Goal: Information Seeking & Learning: Learn about a topic

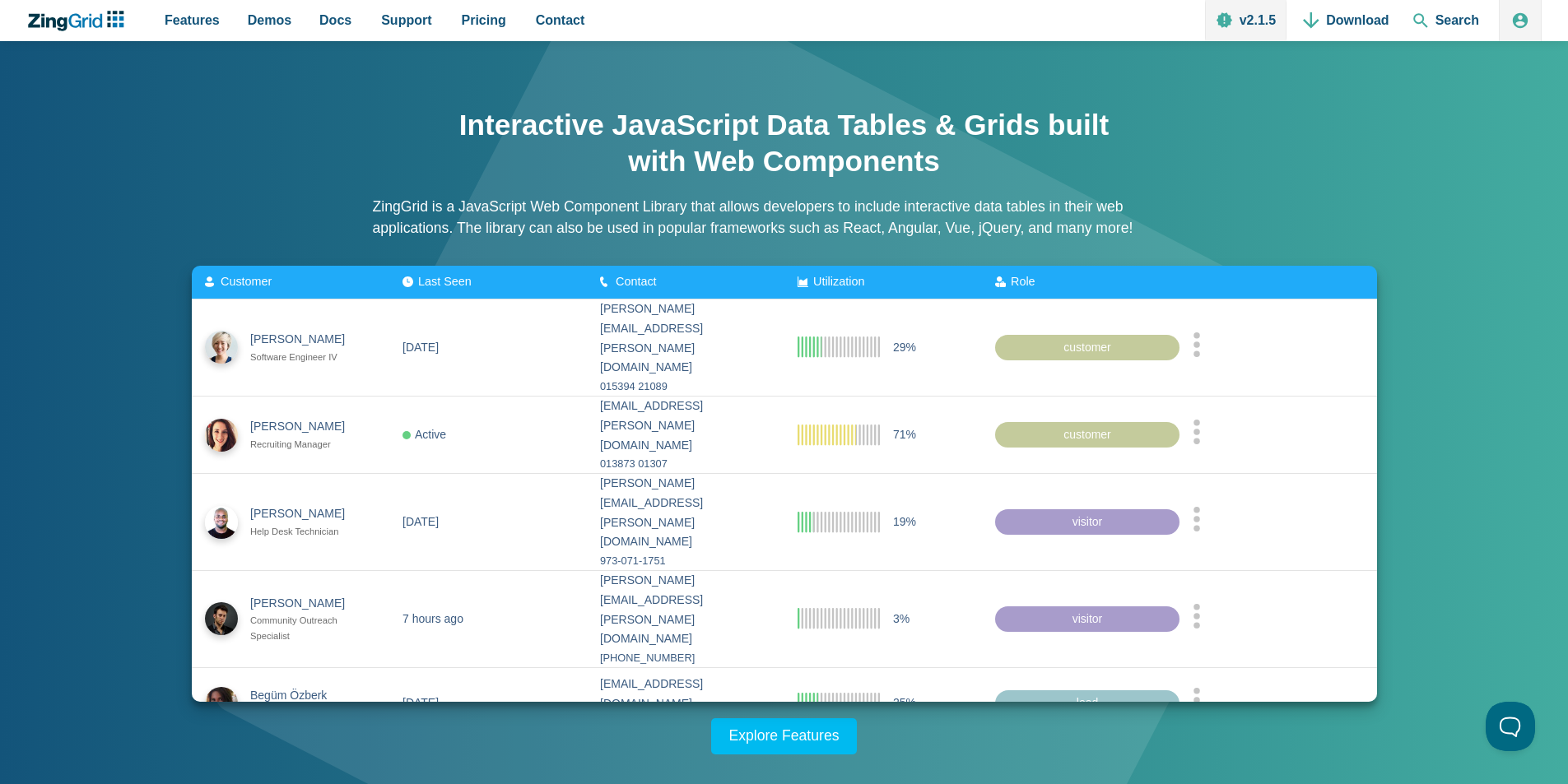
click at [618, 285] on span "Contact" at bounding box center [636, 281] width 41 height 13
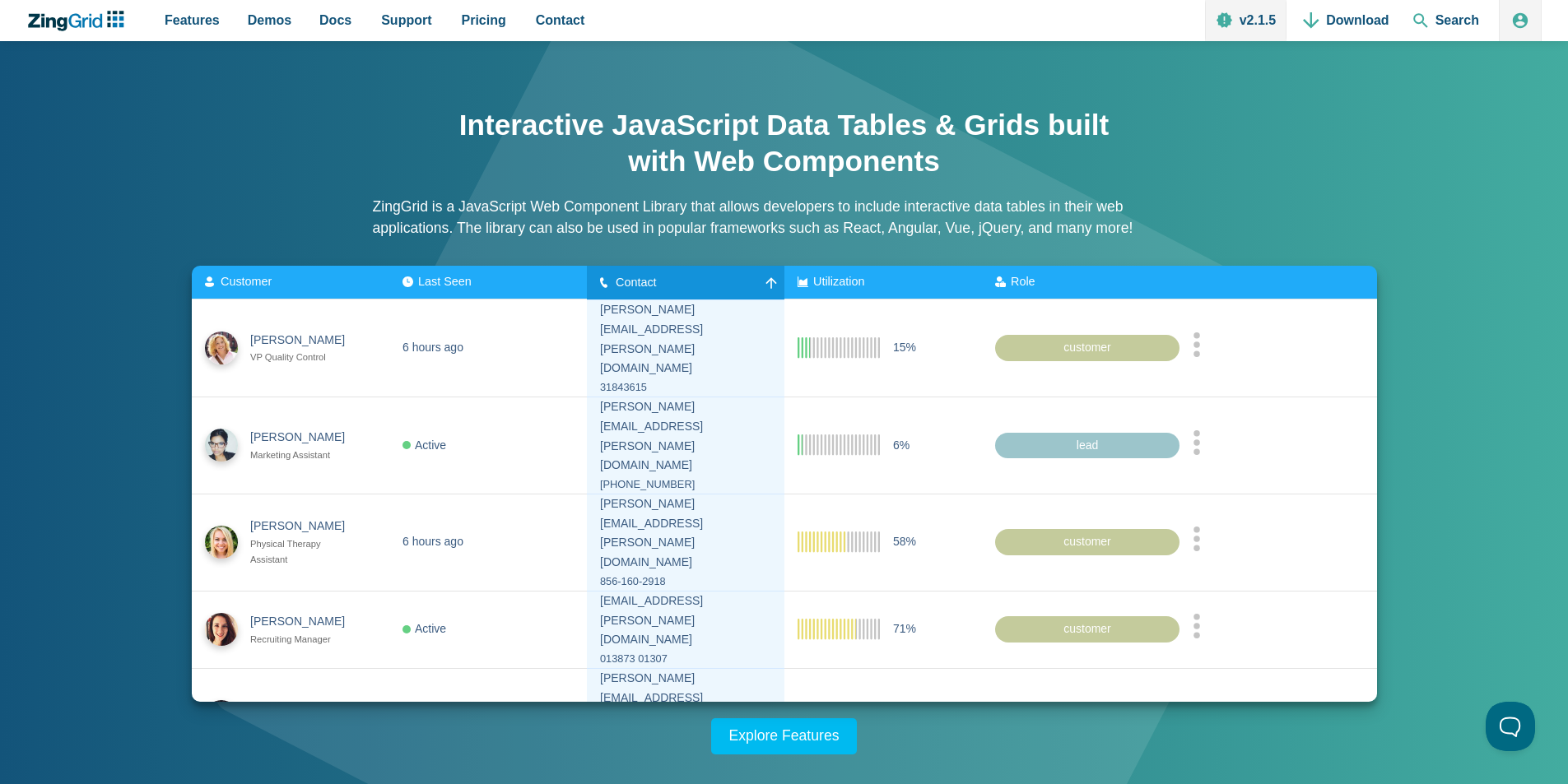
click at [618, 285] on span "Contact" at bounding box center [636, 281] width 41 height 13
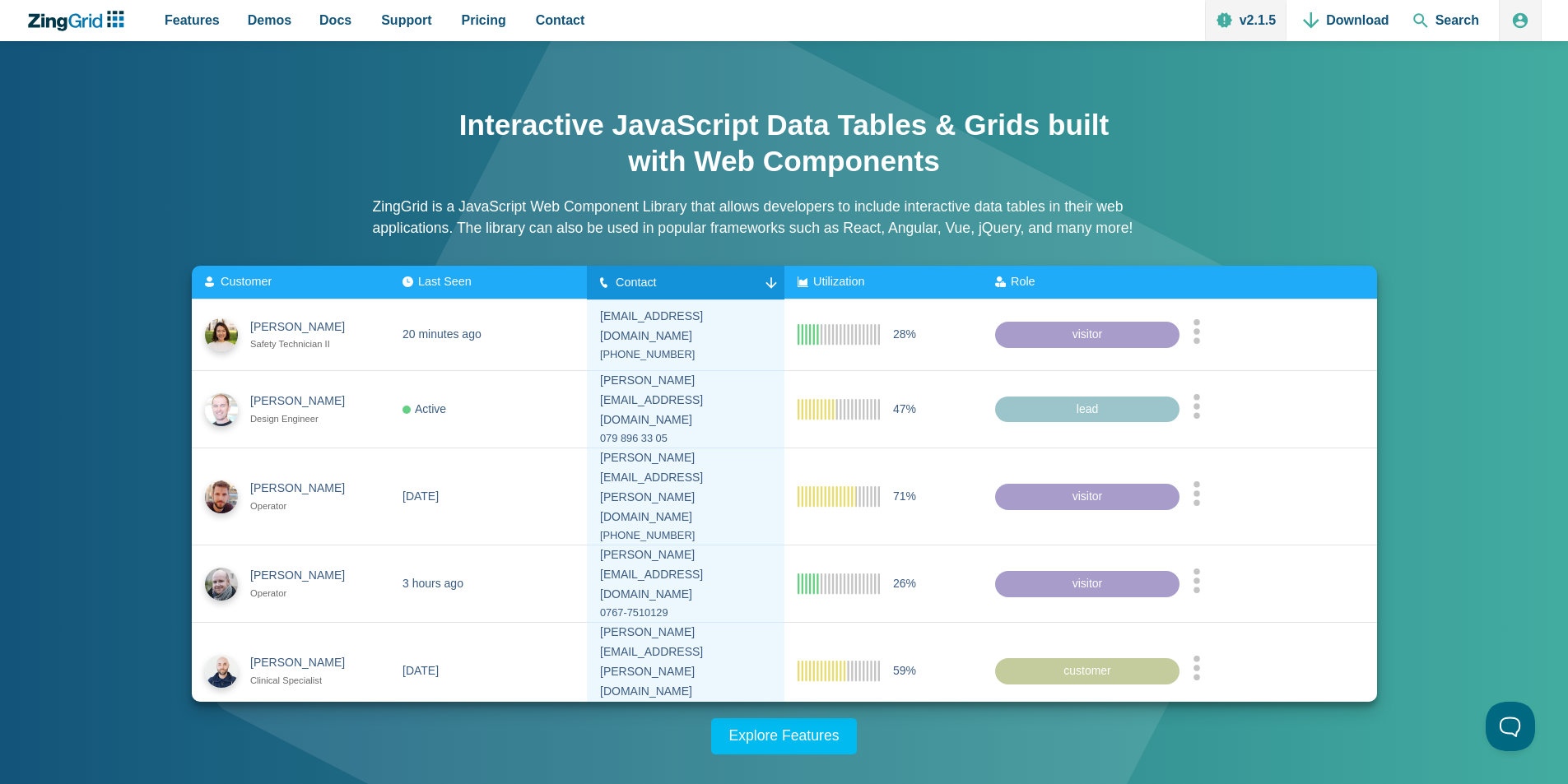
click at [405, 279] on div "Last Seen" at bounding box center [437, 282] width 69 height 13
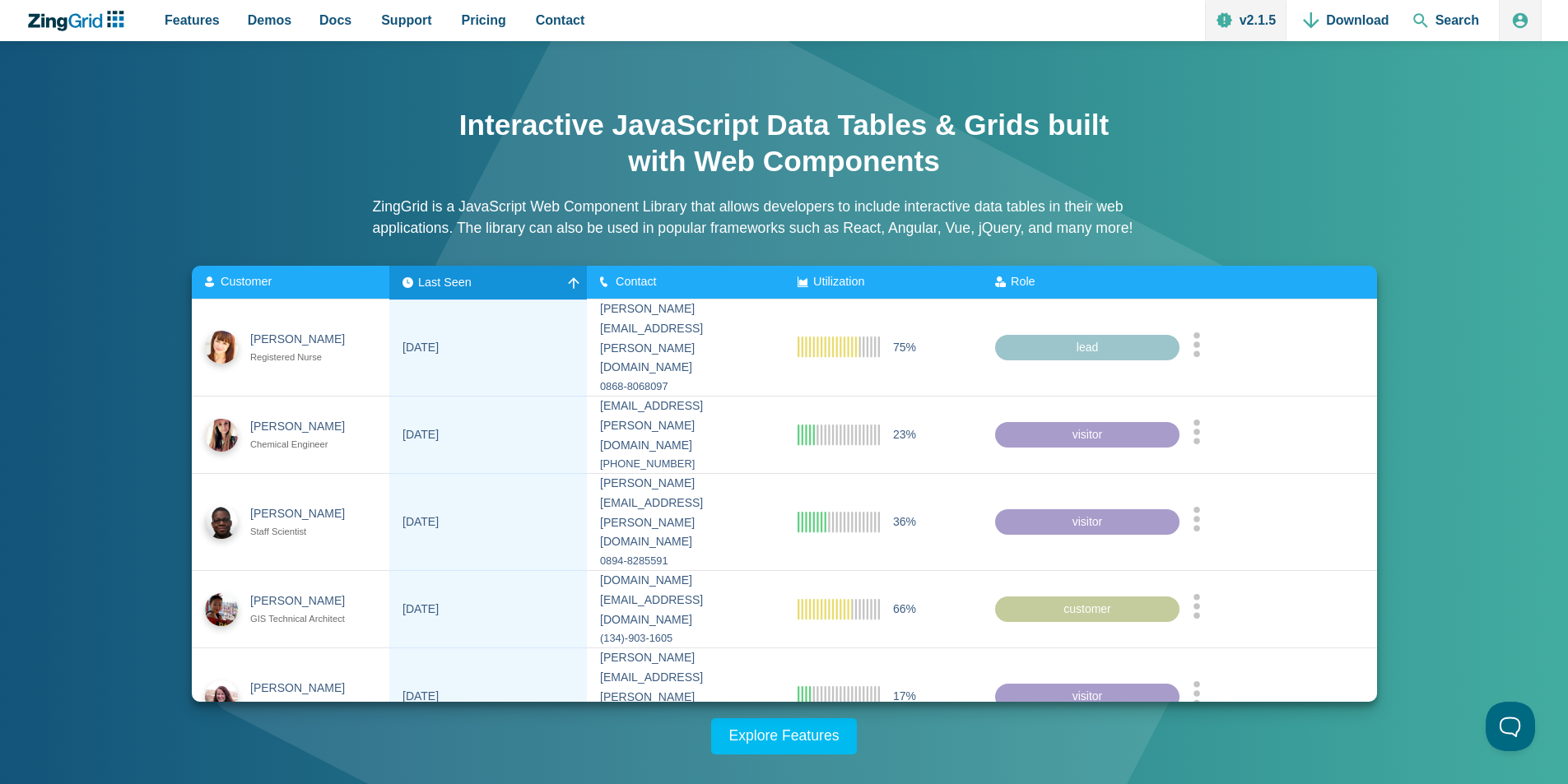
click at [405, 279] on div "Last Seen" at bounding box center [437, 282] width 69 height 13
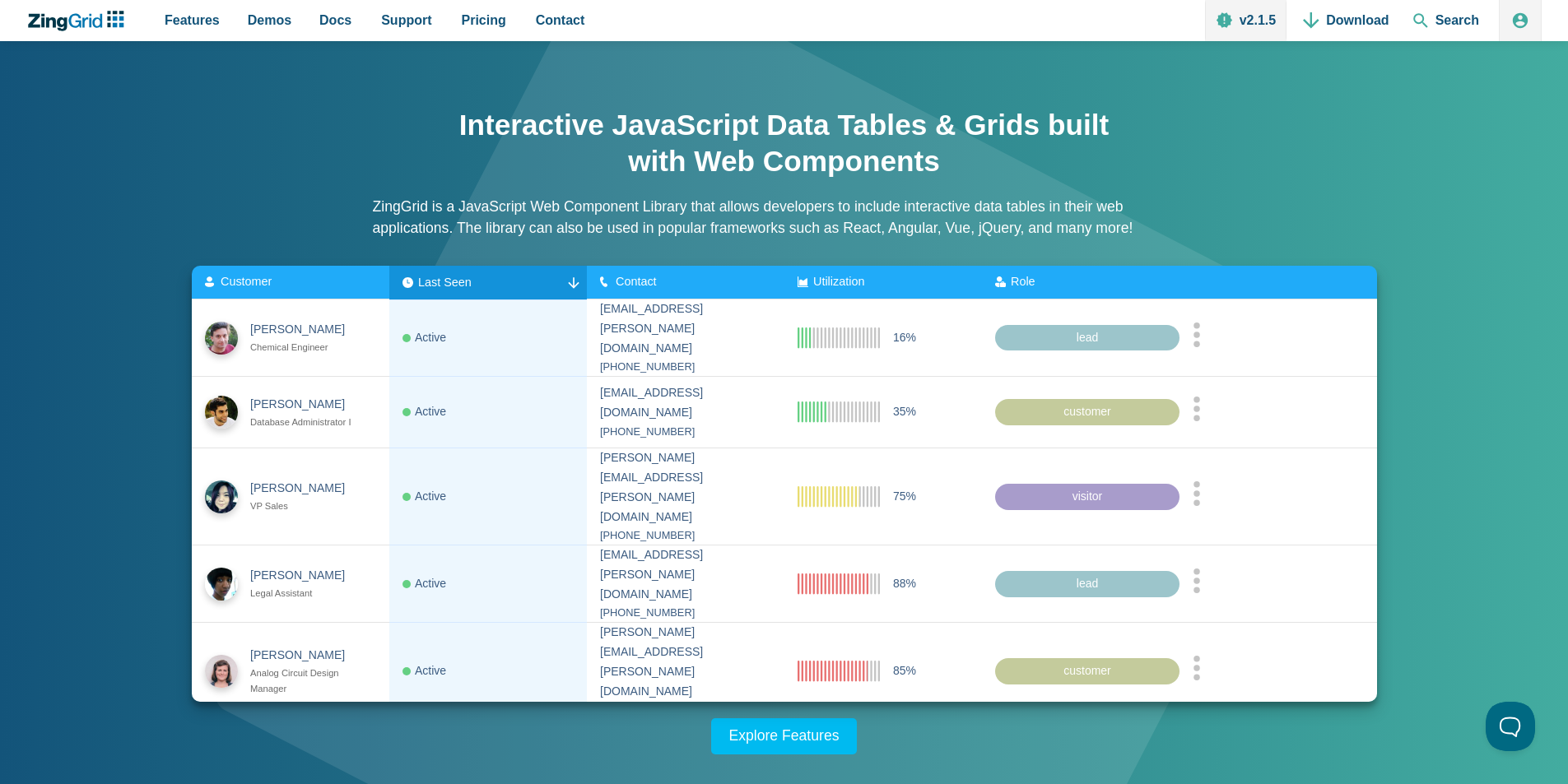
click at [295, 279] on div "Customer" at bounding box center [290, 282] width 172 height 13
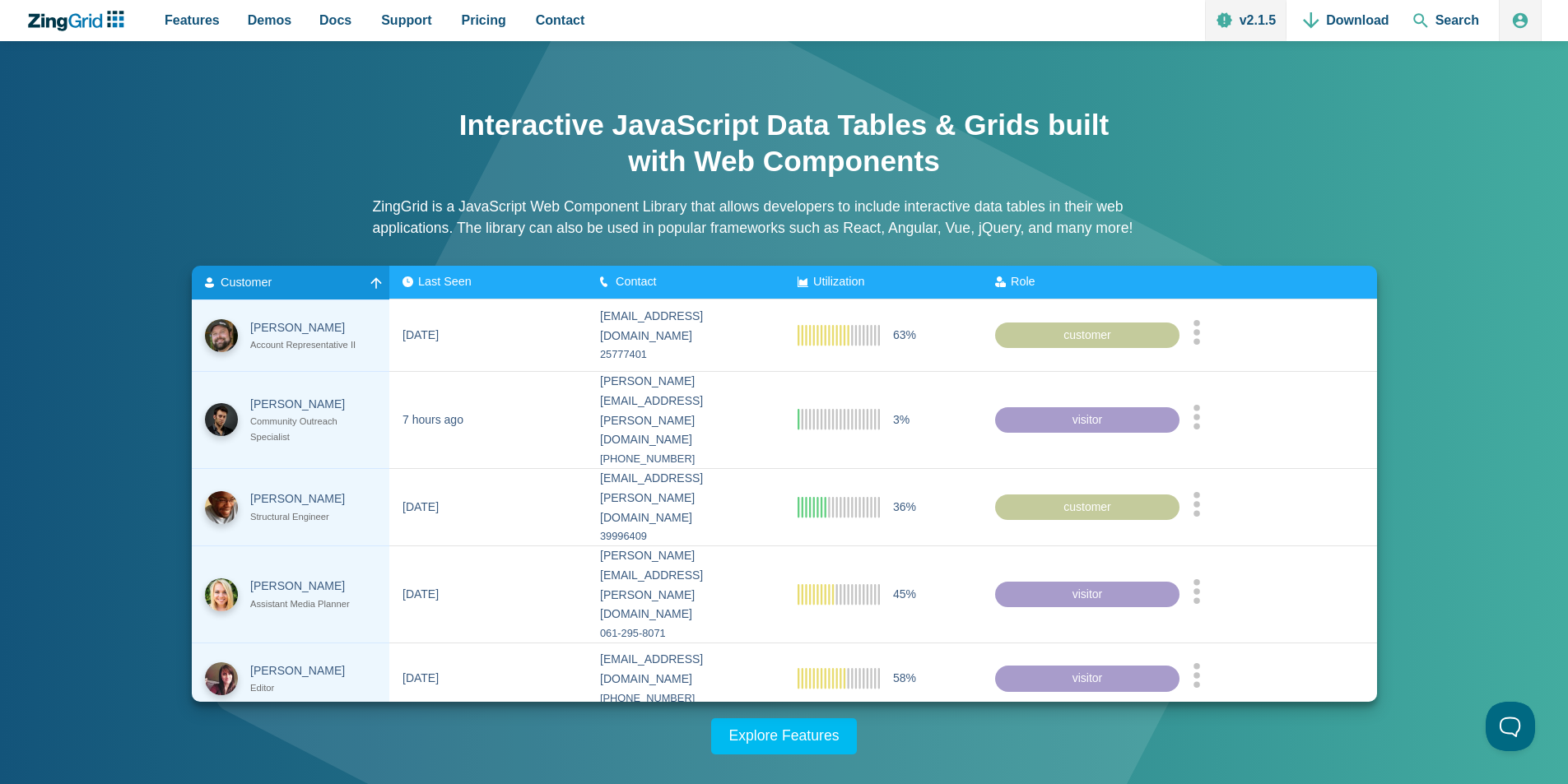
click at [295, 279] on div "Customer" at bounding box center [290, 282] width 172 height 13
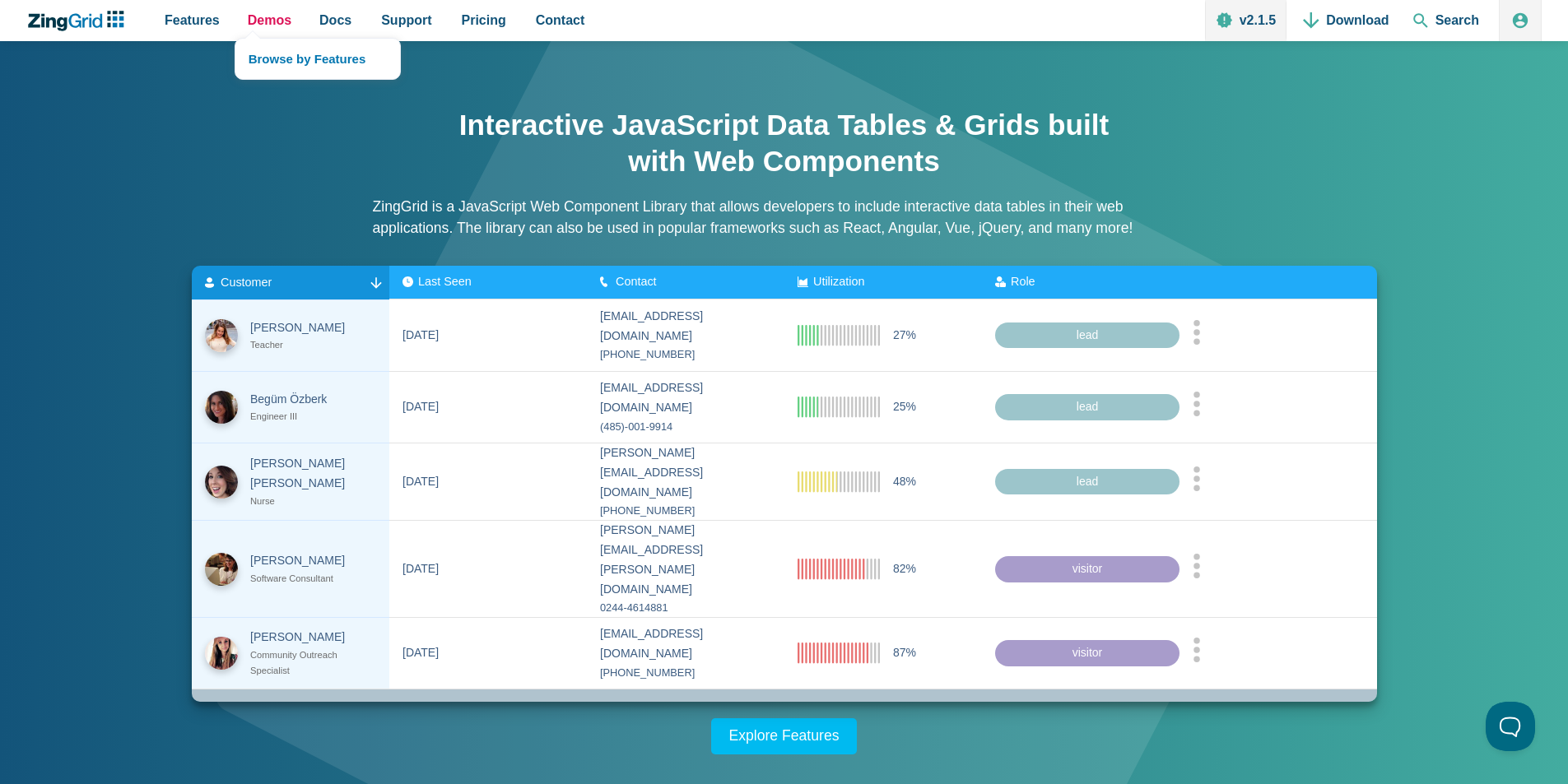
click at [254, 13] on span "Demos" at bounding box center [270, 20] width 44 height 23
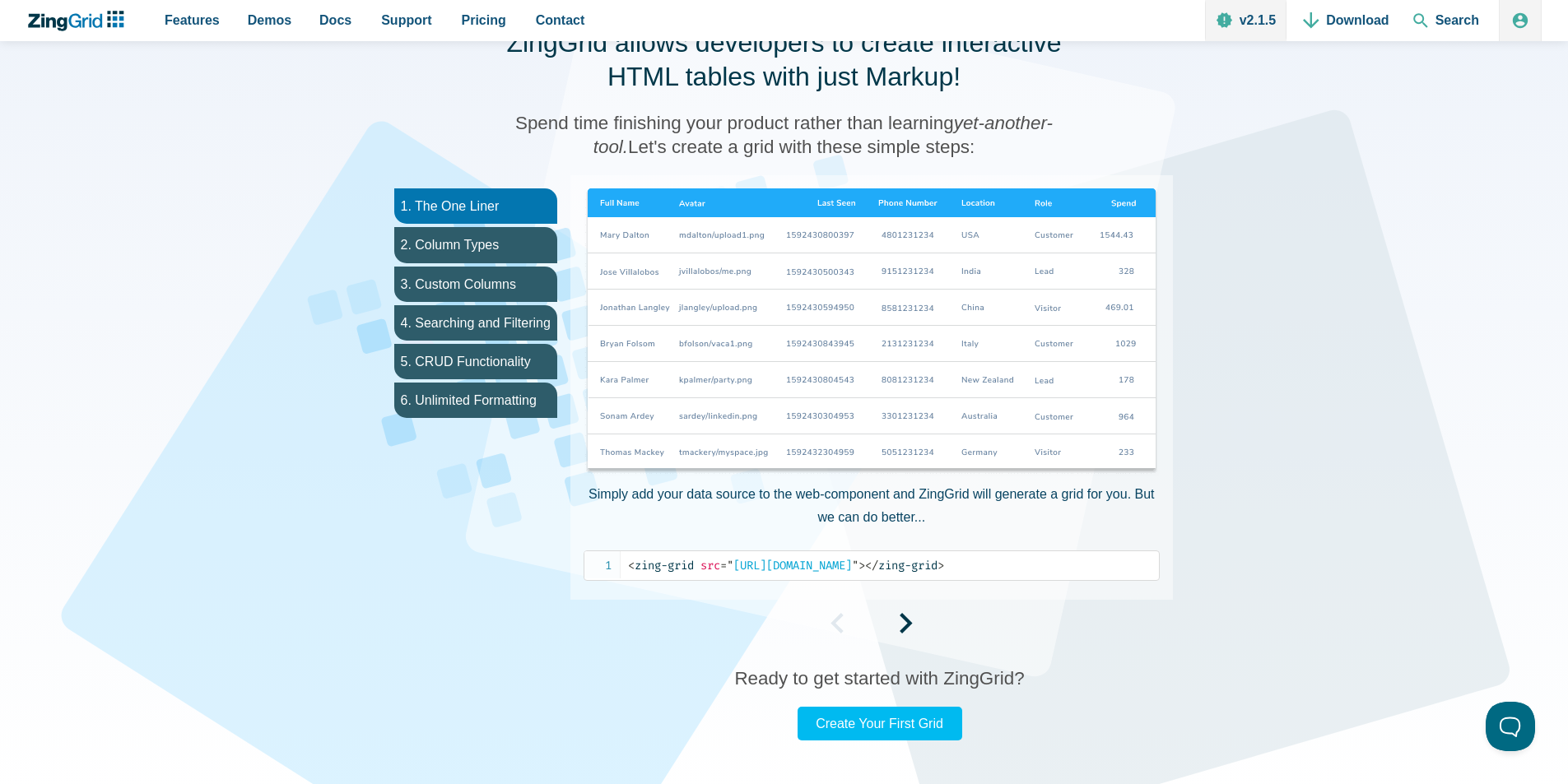
scroll to position [658, 0]
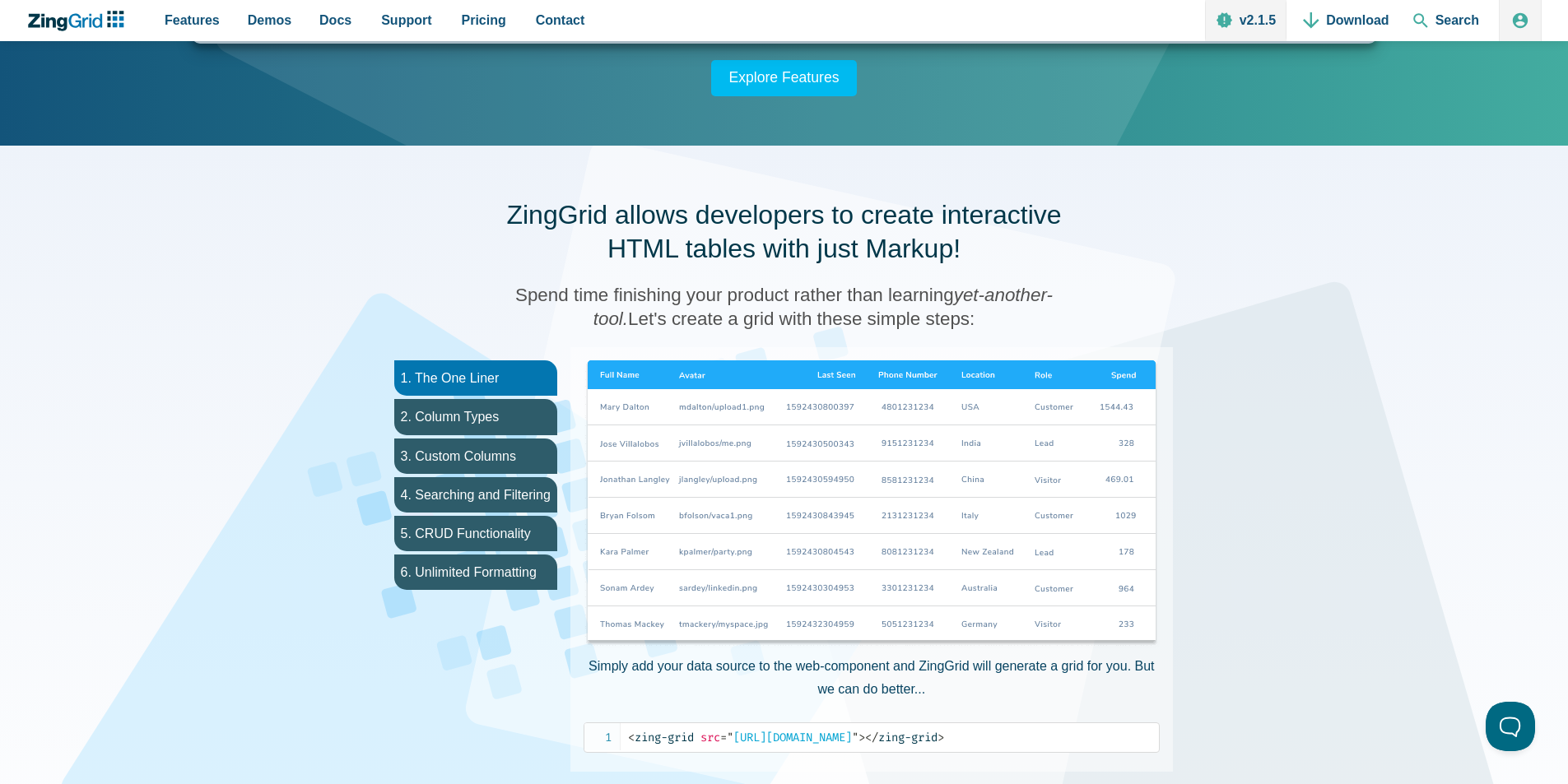
click at [681, 383] on img "App Content" at bounding box center [871, 505] width 576 height 288
click at [522, 415] on li "2. Column Types" at bounding box center [476, 417] width 163 height 35
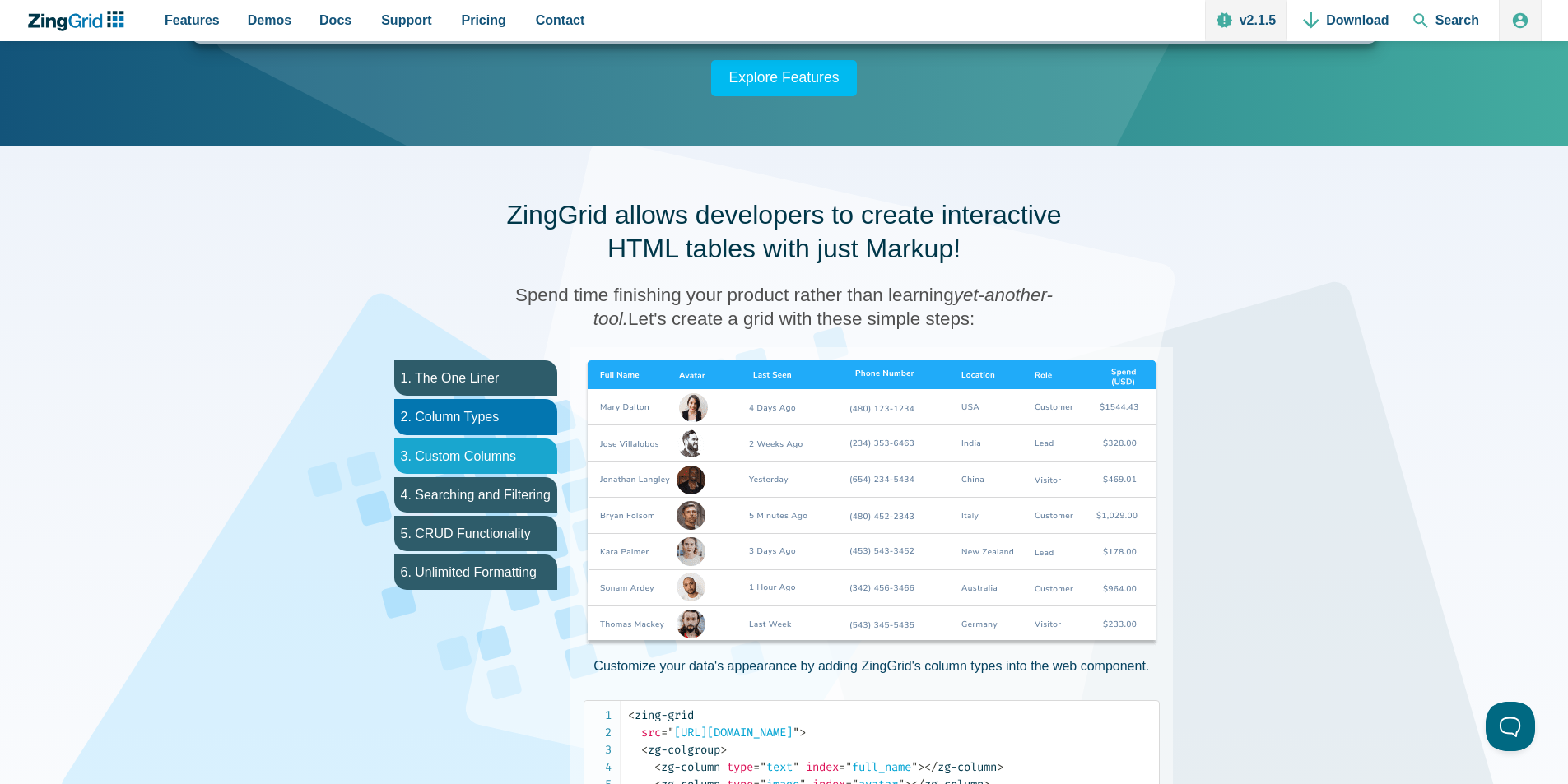
click at [494, 459] on li "3. Custom Columns" at bounding box center [476, 456] width 163 height 35
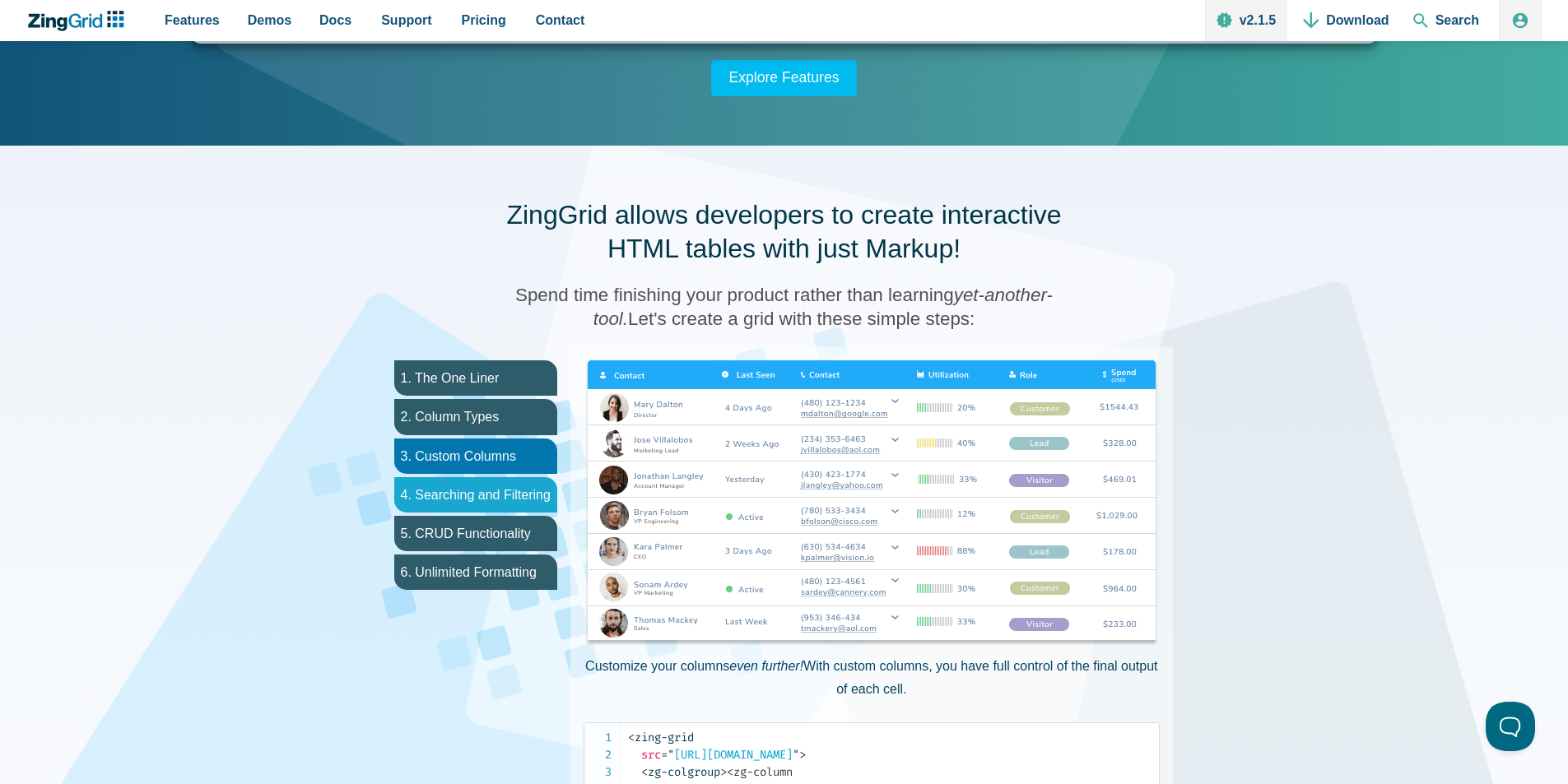
click at [491, 480] on li "4. Searching and Filtering" at bounding box center [476, 494] width 163 height 35
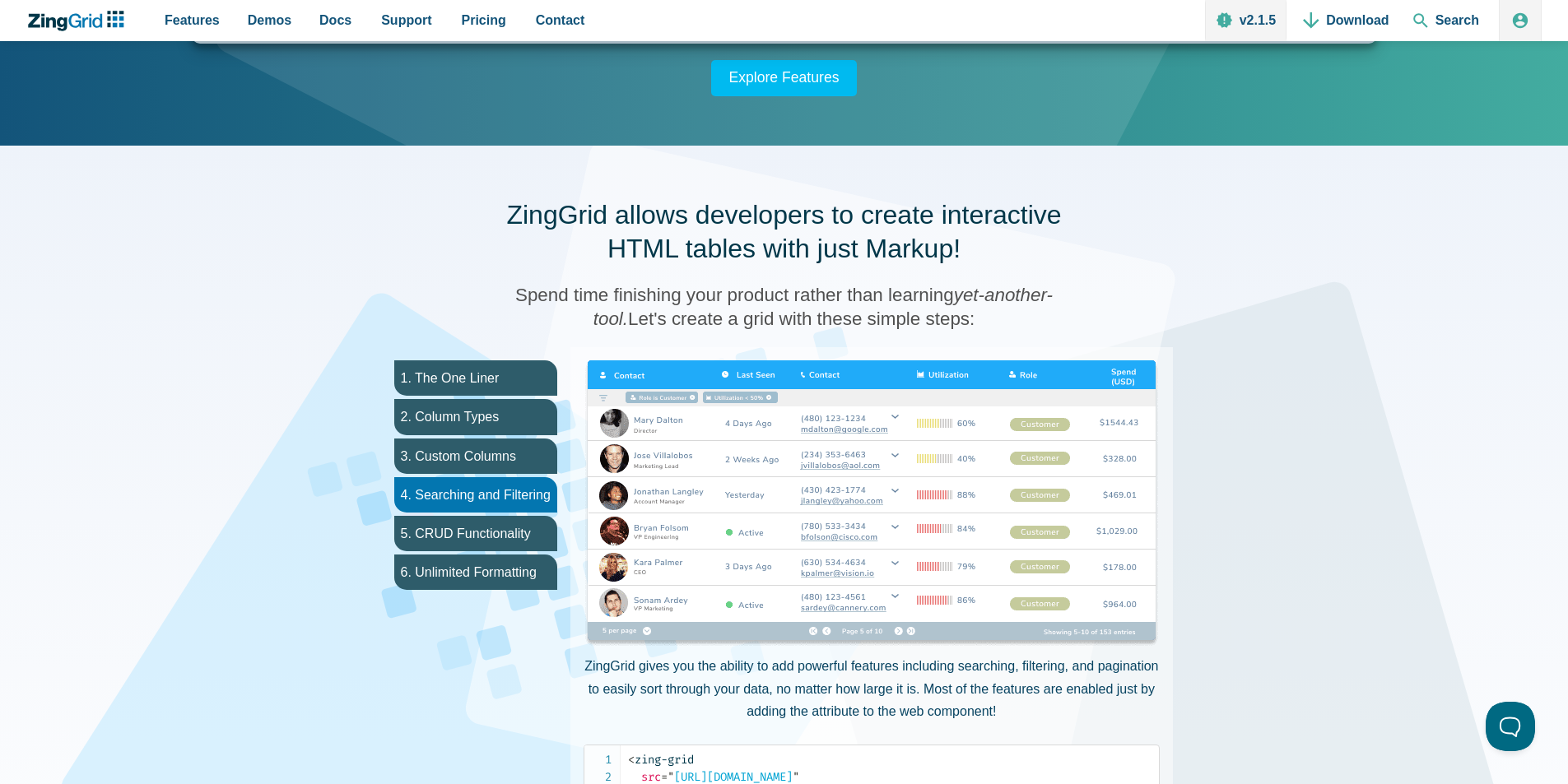
click at [600, 398] on img "App Content" at bounding box center [871, 505] width 576 height 288
click at [607, 398] on img "App Content" at bounding box center [871, 505] width 576 height 288
click at [608, 398] on img "App Content" at bounding box center [871, 505] width 576 height 288
click at [730, 399] on img "App Content" at bounding box center [871, 505] width 576 height 288
drag, startPoint x: 839, startPoint y: 398, endPoint x: 954, endPoint y: 398, distance: 115.0
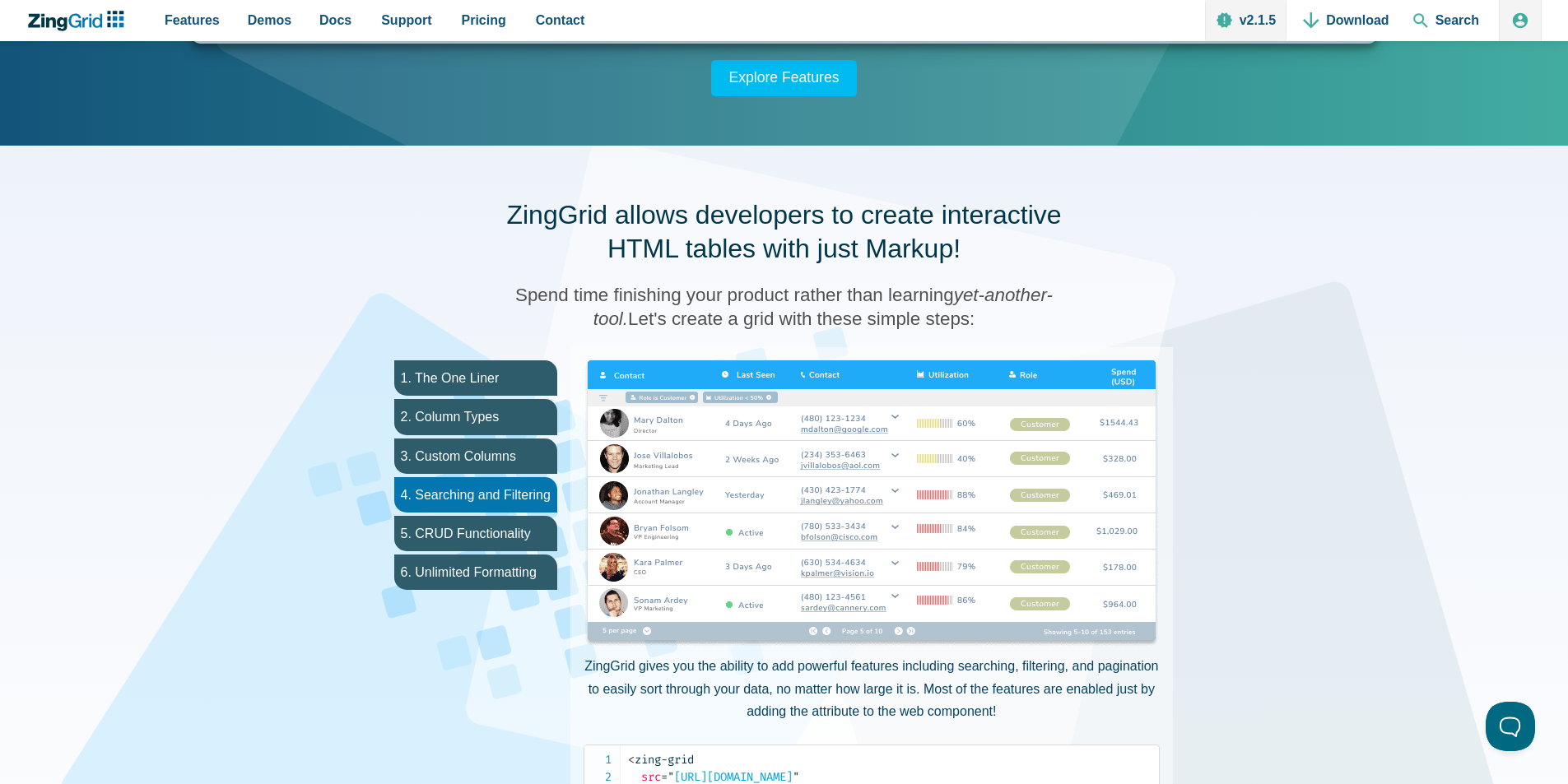
click at [840, 398] on img "App Content" at bounding box center [871, 505] width 576 height 288
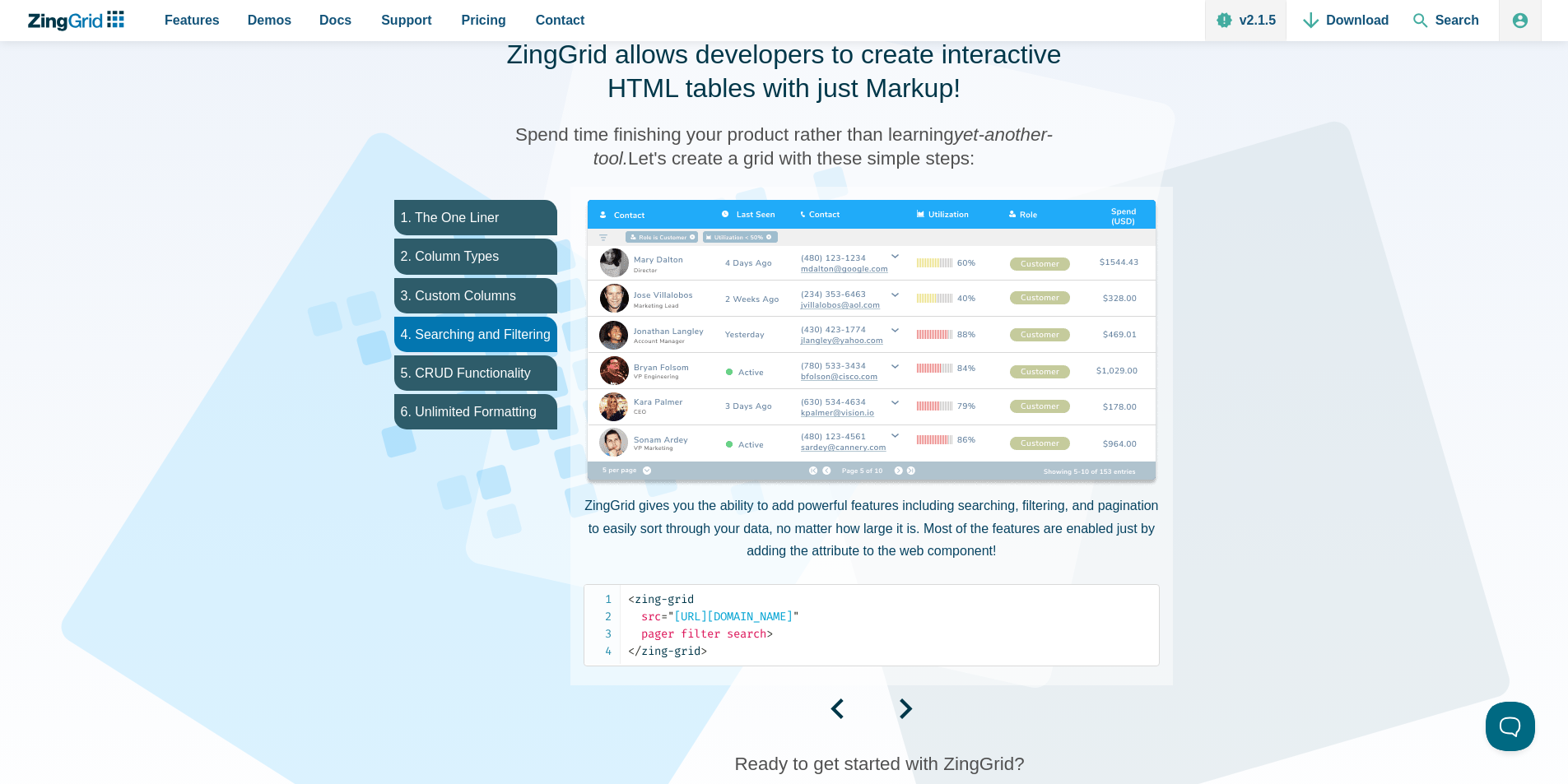
scroll to position [905, 0]
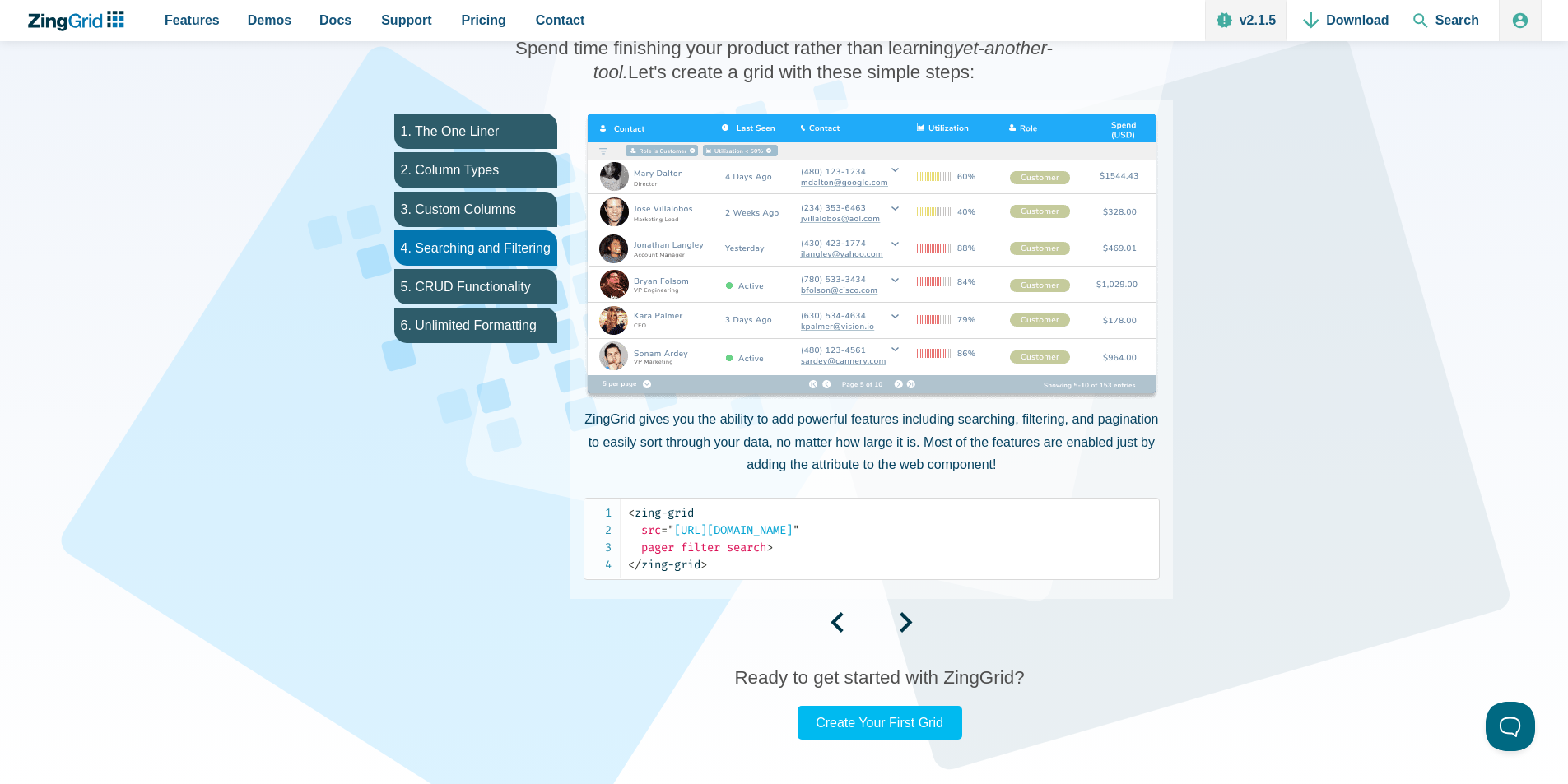
click at [1132, 138] on img "App Content" at bounding box center [871, 258] width 576 height 288
click at [453, 295] on li "5. CRUD Functionality" at bounding box center [476, 287] width 163 height 35
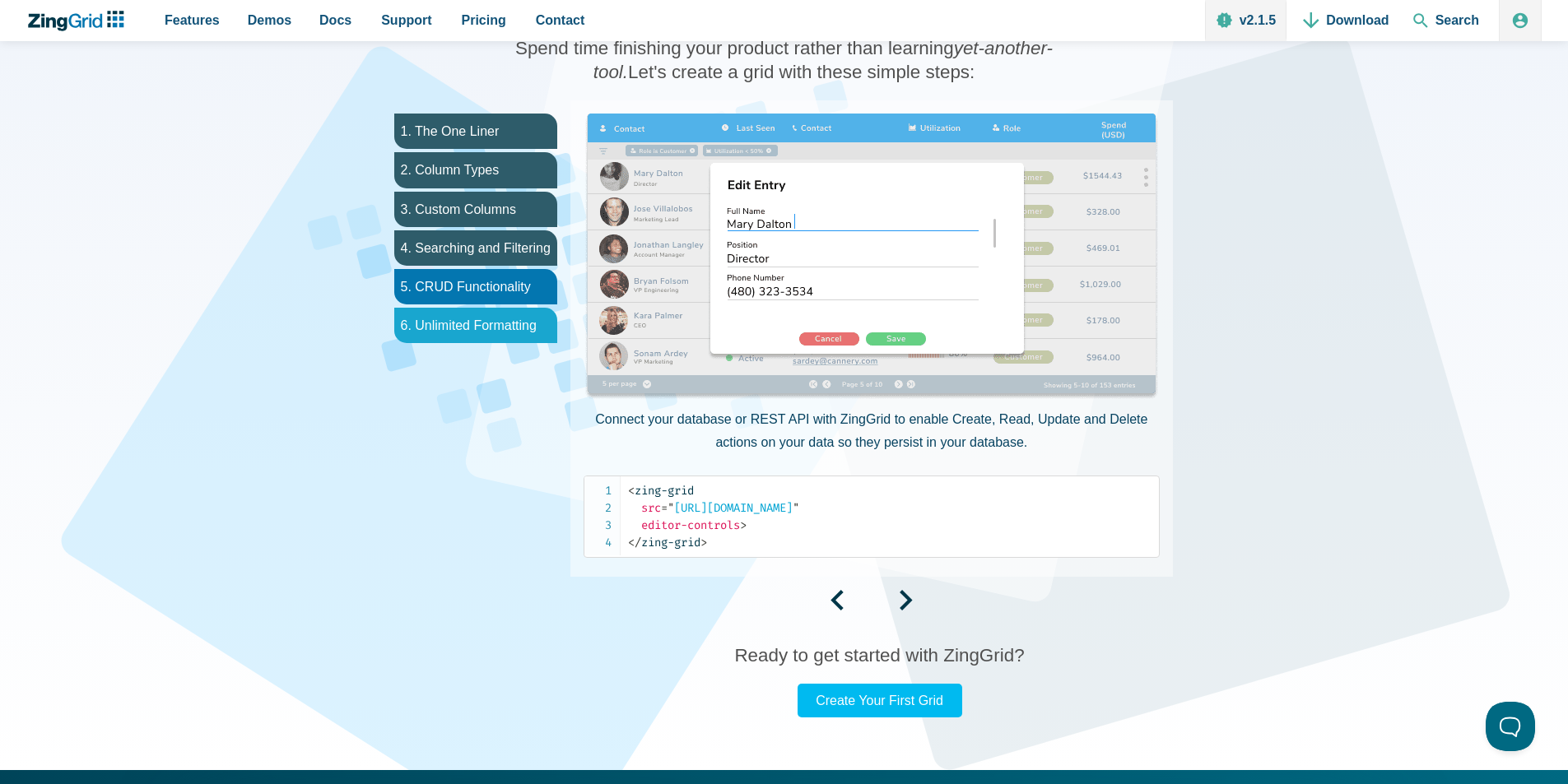
click at [517, 320] on li "6. Unlimited Formatting" at bounding box center [476, 325] width 163 height 35
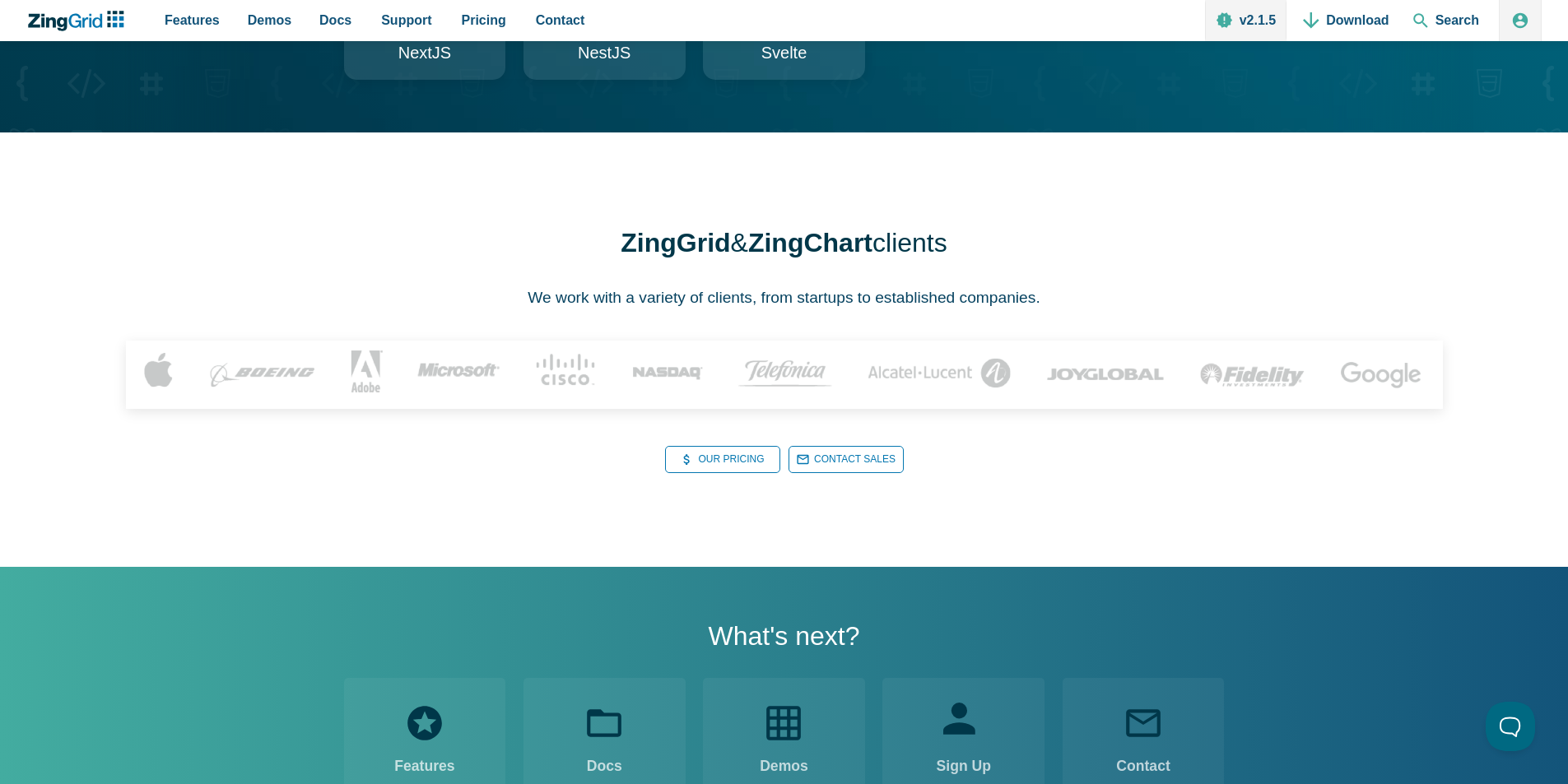
scroll to position [2057, 0]
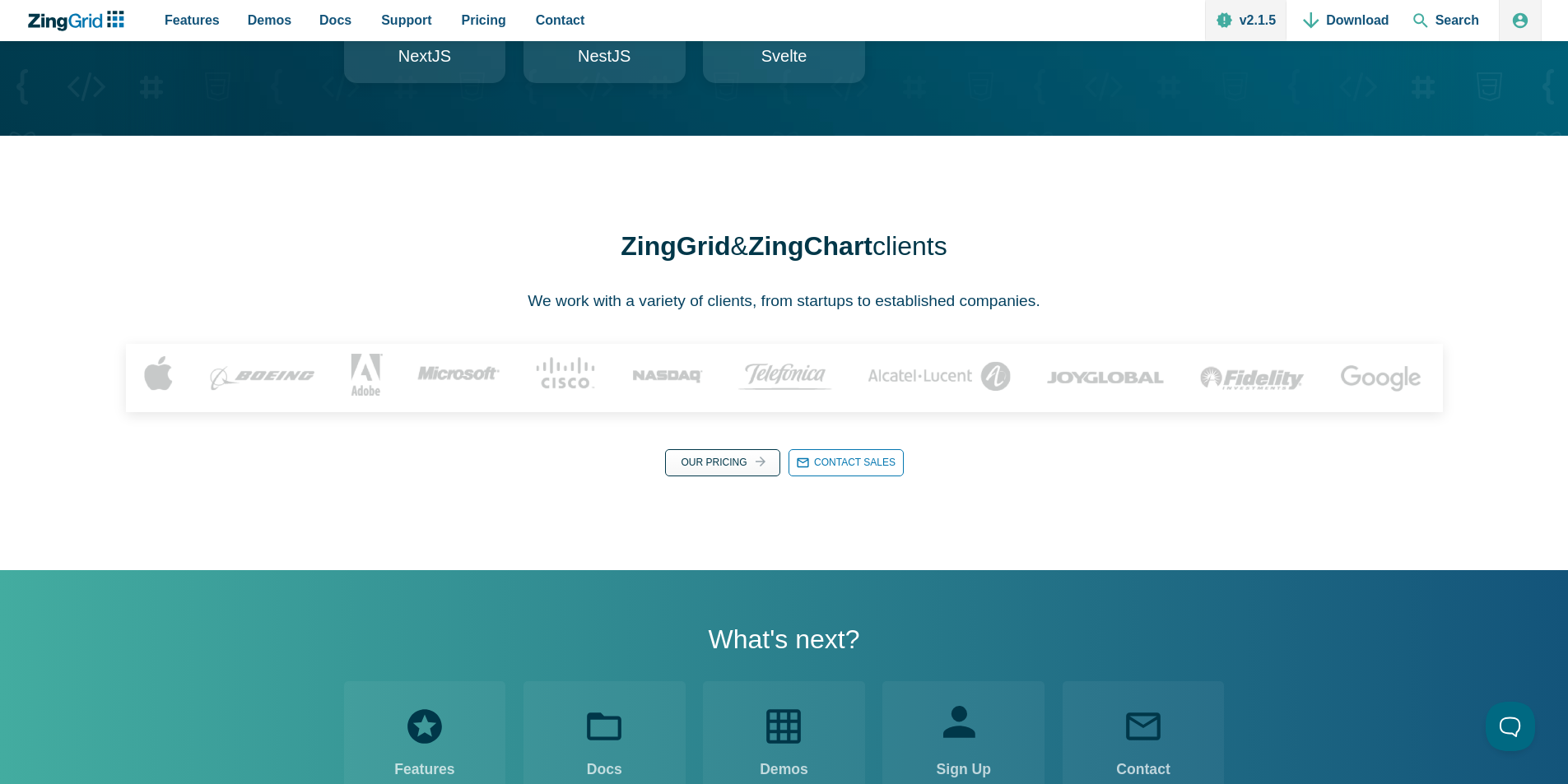
click at [728, 476] on link "Our Pricing Our Pricing" at bounding box center [723, 463] width 116 height 27
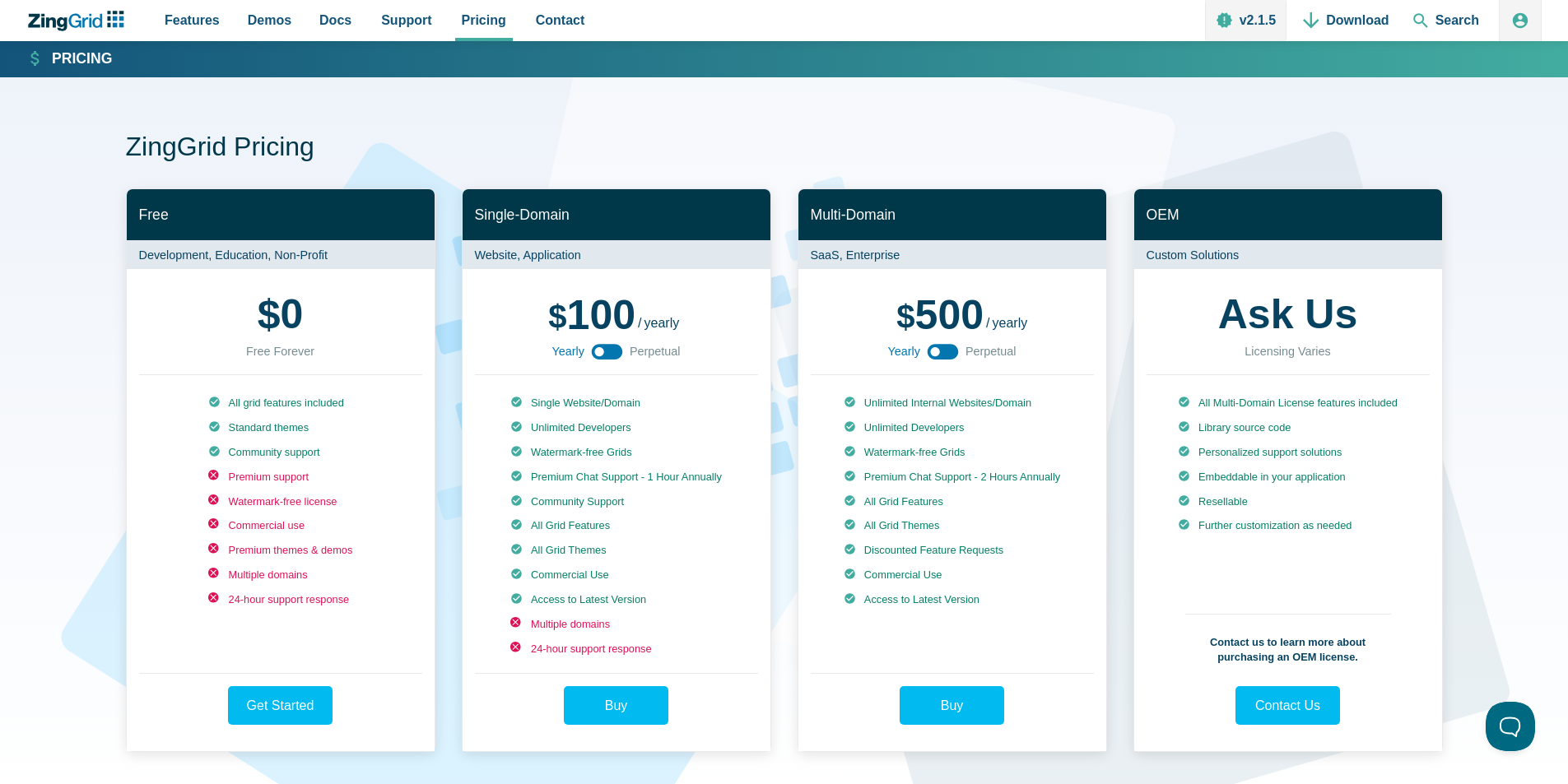
click at [600, 354] on icon "App Content" at bounding box center [607, 351] width 37 height 37
click at [600, 354] on use "App Content" at bounding box center [607, 351] width 31 height 16
click at [600, 354] on icon "App Content" at bounding box center [607, 351] width 37 height 37
click at [600, 354] on use "App Content" at bounding box center [607, 351] width 31 height 16
click at [600, 354] on icon "App Content" at bounding box center [607, 351] width 37 height 37
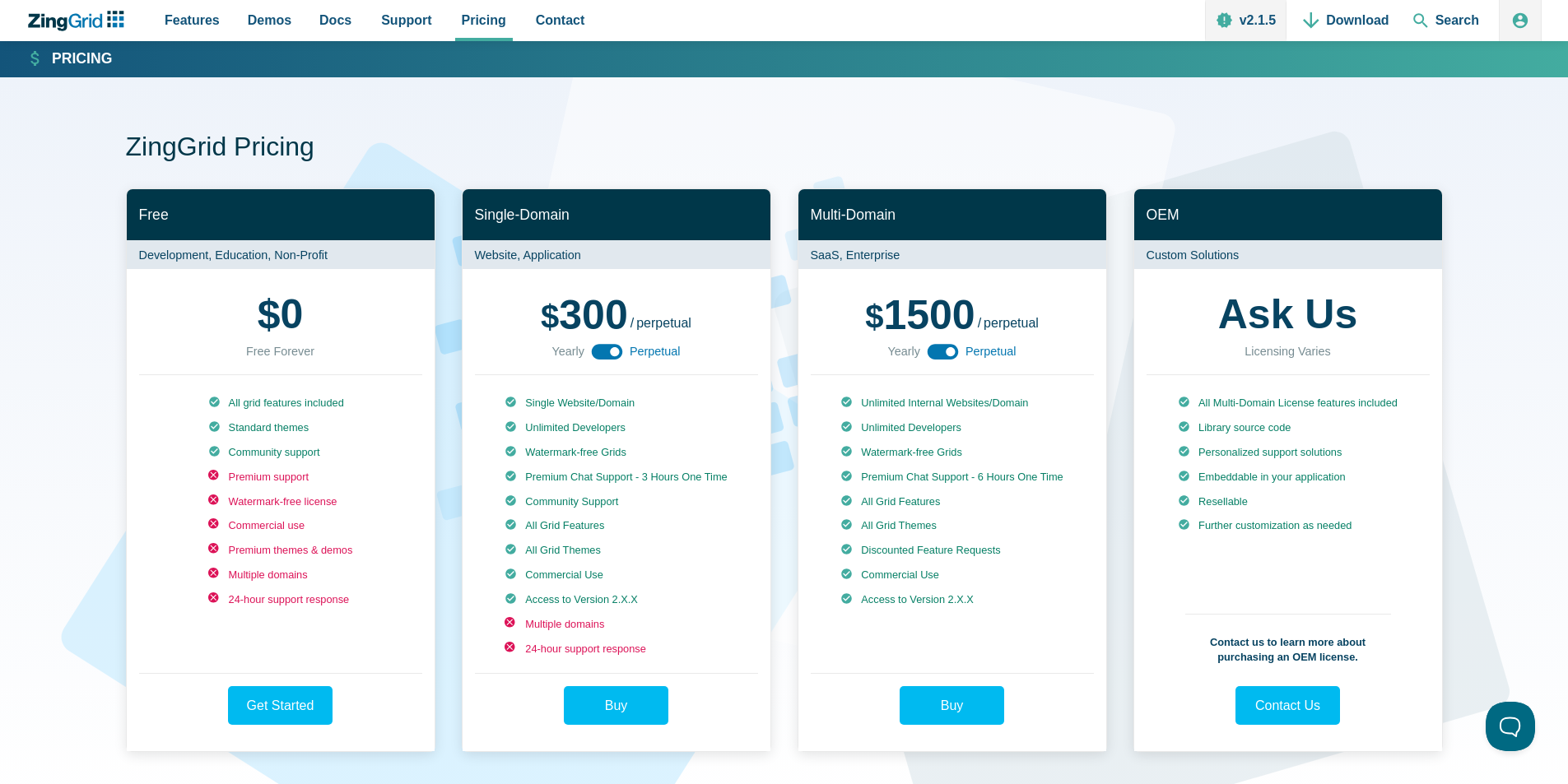
click at [600, 353] on use "App Content" at bounding box center [607, 351] width 31 height 16
